Goal: Task Accomplishment & Management: Manage account settings

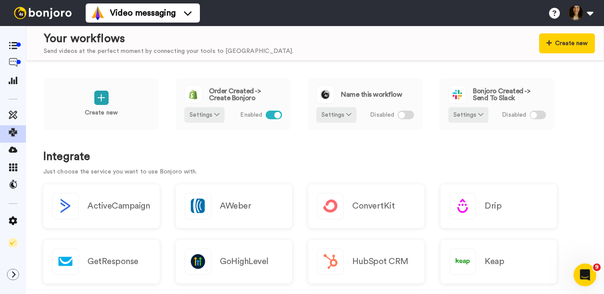
click at [583, 270] on icon "Open Intercom Messenger" at bounding box center [584, 273] width 14 height 14
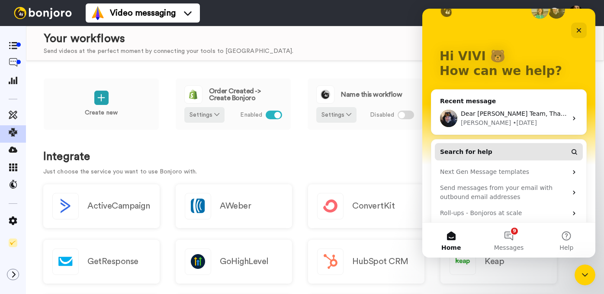
scroll to position [44, 0]
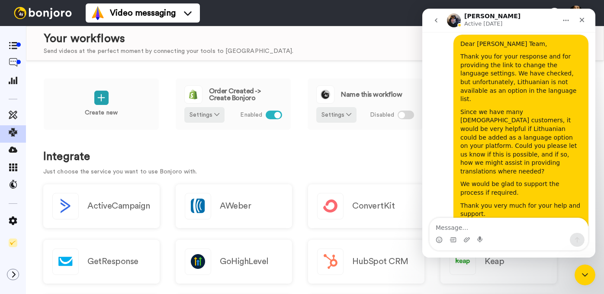
scroll to position [533, 0]
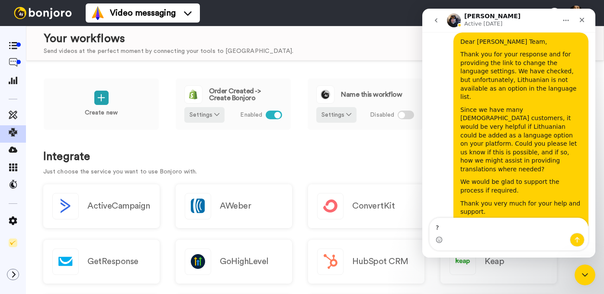
type textarea "?"
click at [578, 239] on icon "Send a message…" at bounding box center [577, 239] width 7 height 7
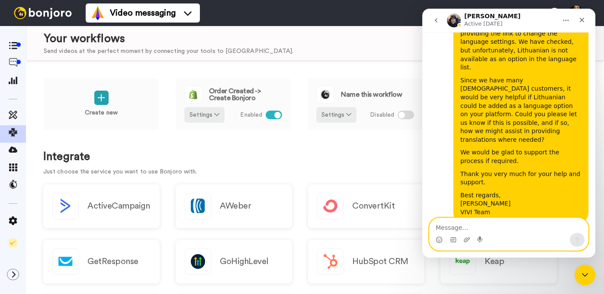
scroll to position [583, 0]
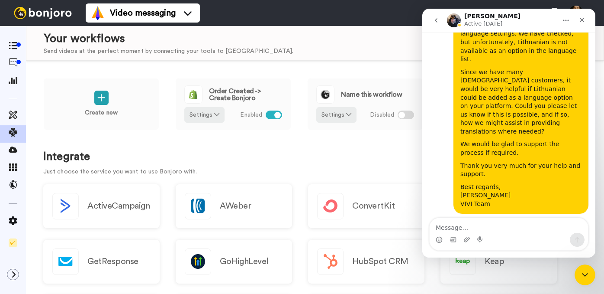
click at [254, 158] on h1 "Integrate" at bounding box center [315, 156] width 544 height 13
click at [14, 84] on span at bounding box center [13, 81] width 26 height 9
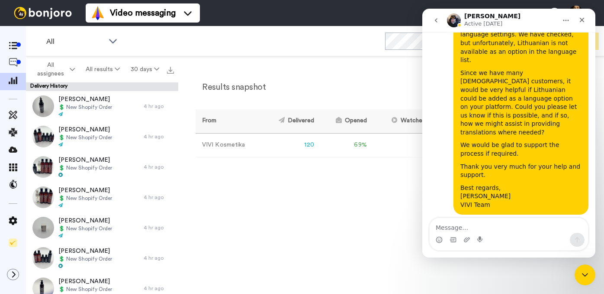
scroll to position [583, 0]
click at [357, 185] on div "Results snapshot 30 days From Delivered Opened Watched Liked Clicked Replied Fa…" at bounding box center [391, 177] width 426 height 242
click at [581, 20] on icon "Close" at bounding box center [582, 19] width 7 height 7
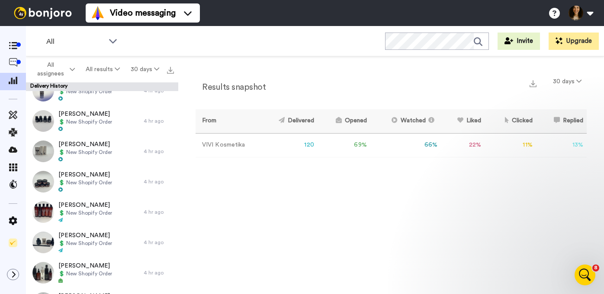
scroll to position [0, 0]
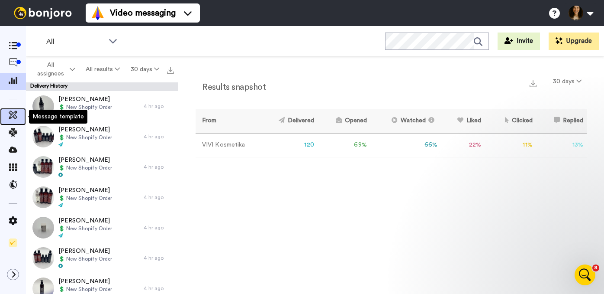
click at [11, 115] on icon at bounding box center [13, 114] width 9 height 9
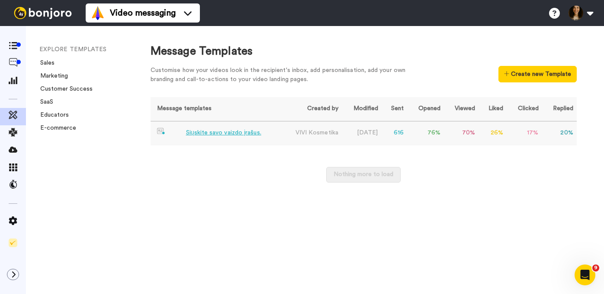
click at [213, 131] on div "Siųskite savo vaizdo įrašus." at bounding box center [223, 132] width 75 height 9
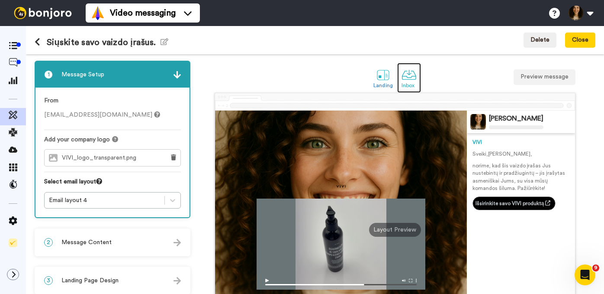
click at [411, 74] on div at bounding box center [409, 74] width 15 height 15
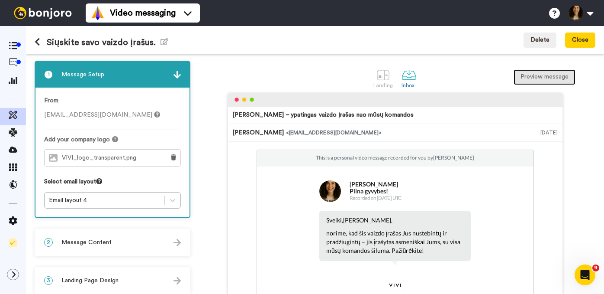
click at [537, 79] on button "Preview message" at bounding box center [545, 77] width 62 height 16
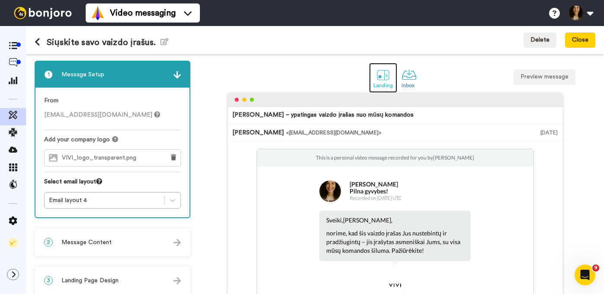
click at [381, 79] on div at bounding box center [383, 74] width 15 height 15
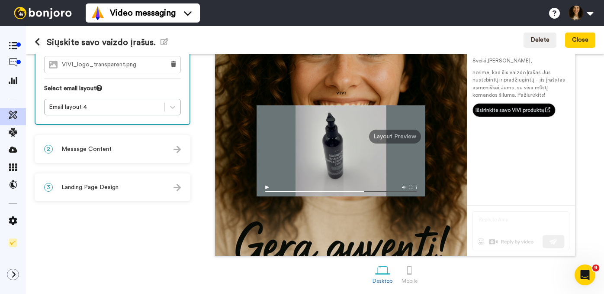
scroll to position [95, 0]
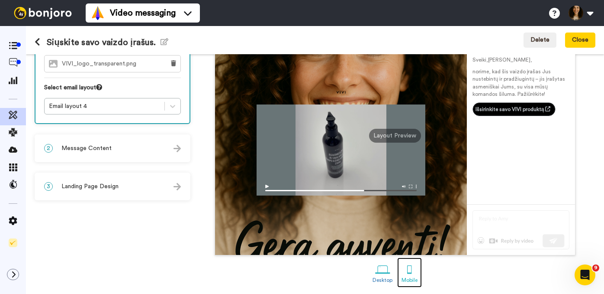
click at [411, 270] on div at bounding box center [409, 268] width 15 height 15
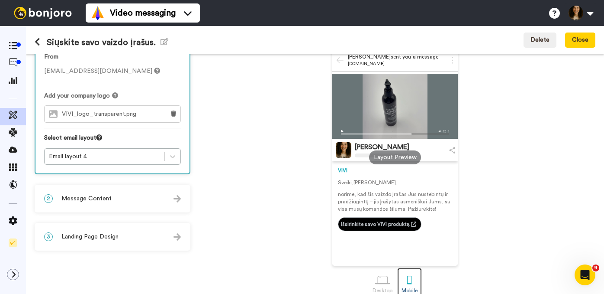
scroll to position [55, 0]
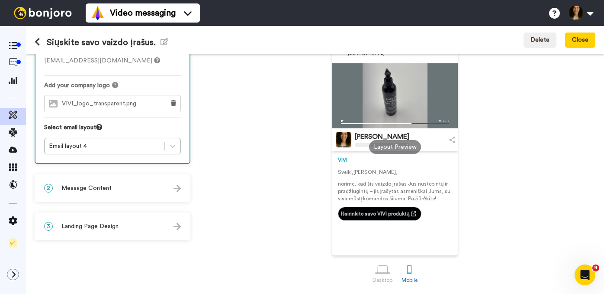
click at [161, 225] on div "3 Landing Page Design" at bounding box center [112, 226] width 154 height 26
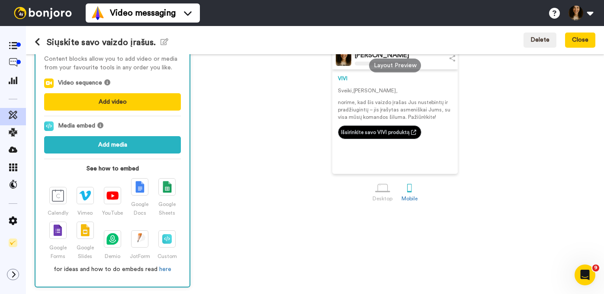
scroll to position [0, 0]
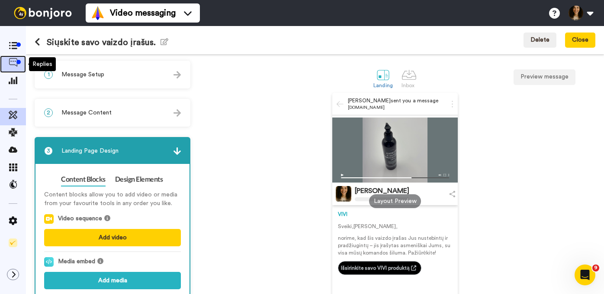
click at [12, 62] on icon at bounding box center [13, 62] width 9 height 9
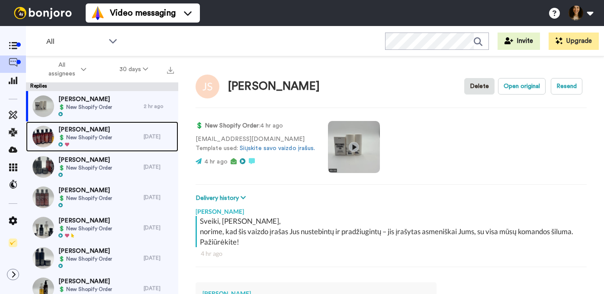
click at [90, 126] on span "[PERSON_NAME]" at bounding box center [85, 129] width 54 height 9
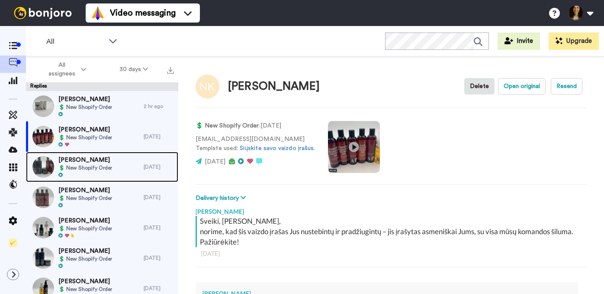
click at [89, 165] on span "💲 New Shopify Order" at bounding box center [85, 167] width 54 height 7
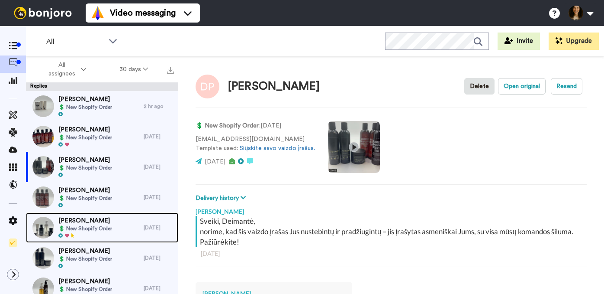
click at [79, 220] on span "[PERSON_NAME]" at bounding box center [85, 220] width 54 height 9
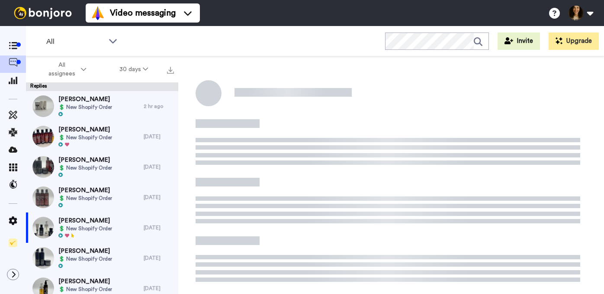
type textarea "x"
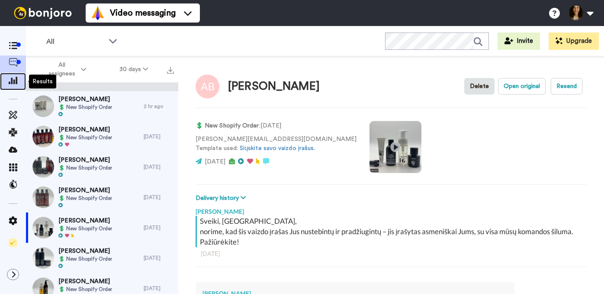
click at [14, 82] on icon at bounding box center [13, 80] width 9 height 8
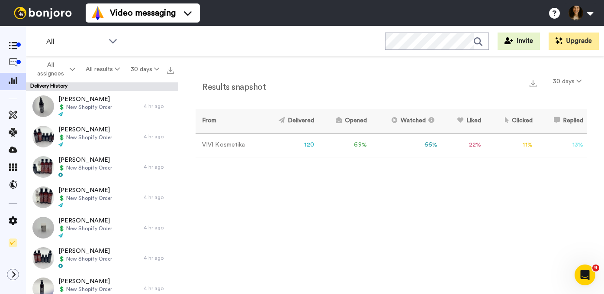
click at [356, 84] on div "Results snapshot 30 days" at bounding box center [391, 85] width 391 height 23
